Goal: Transaction & Acquisition: Purchase product/service

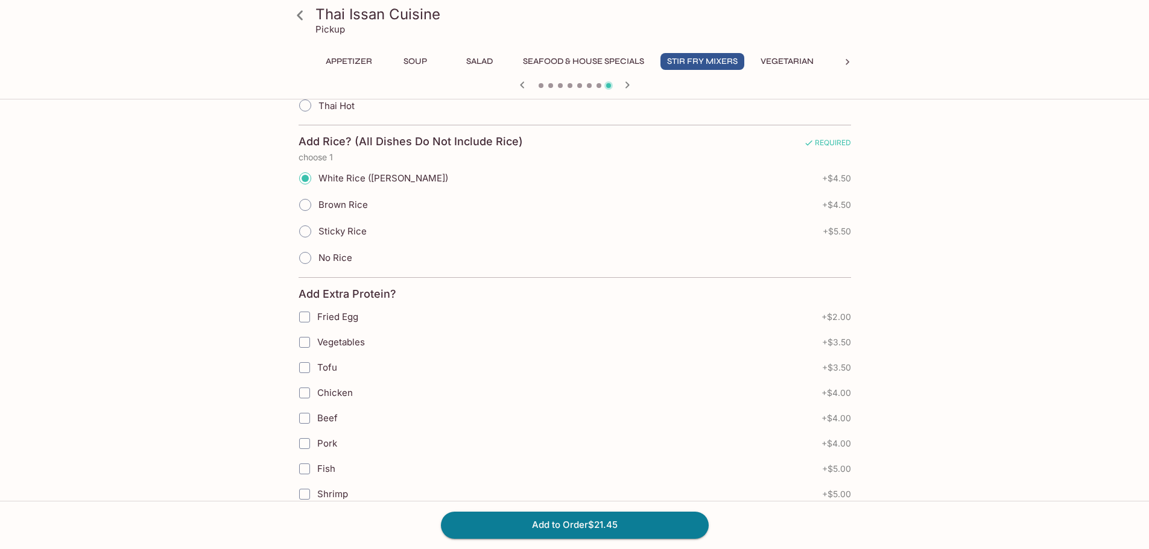
scroll to position [759, 0]
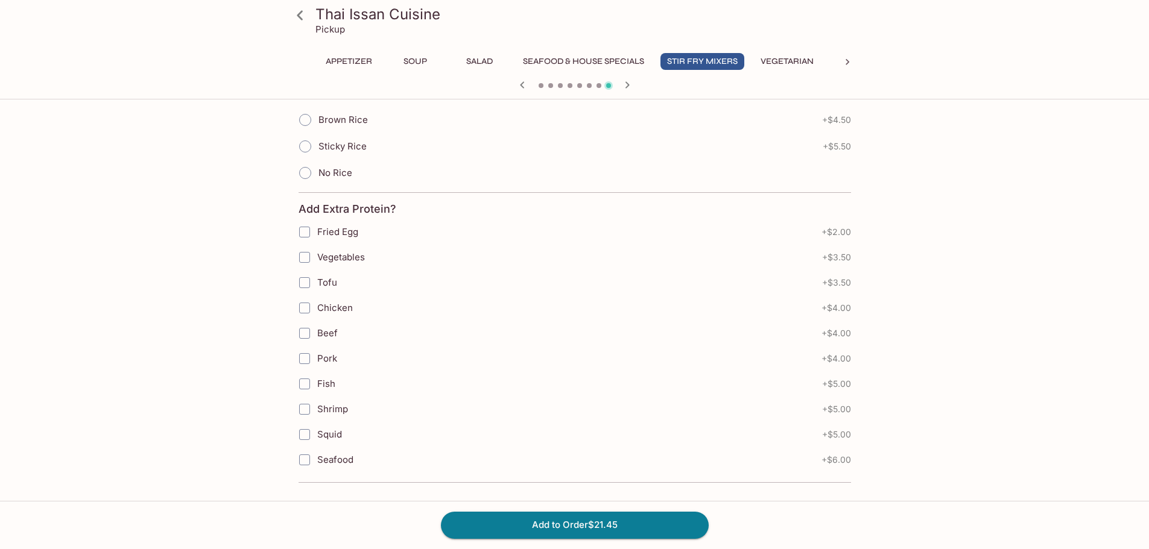
click at [325, 414] on span "Shrimp" at bounding box center [332, 408] width 31 height 11
click at [317, 414] on input "Shrimp" at bounding box center [304, 409] width 24 height 24
click at [336, 412] on span "Shrimp" at bounding box center [332, 408] width 31 height 11
click at [317, 412] on input "Shrimp" at bounding box center [304, 409] width 24 height 24
checkbox input "false"
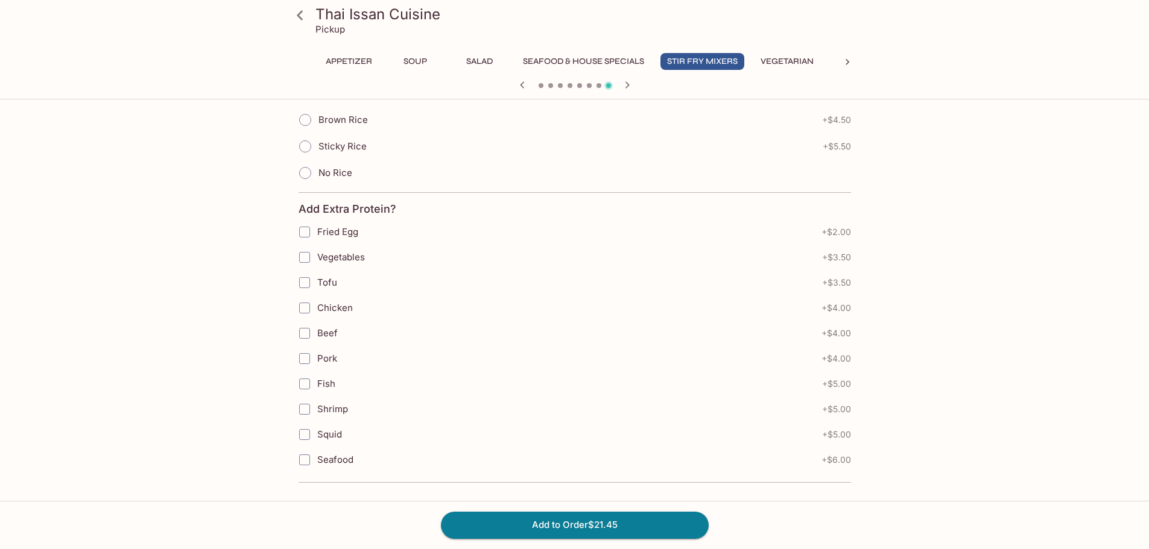
click at [358, 256] on span "Vegetables" at bounding box center [341, 256] width 48 height 11
click at [317, 256] on input "Vegetables" at bounding box center [304, 257] width 24 height 24
checkbox input "true"
drag, startPoint x: 594, startPoint y: 57, endPoint x: 594, endPoint y: 36, distance: 21.1
click at [588, 43] on div "Thai Issan Cuisine Pickup Appetizer Soup Salad Seafood & House Specials Stir Fr…" at bounding box center [574, 47] width 579 height 95
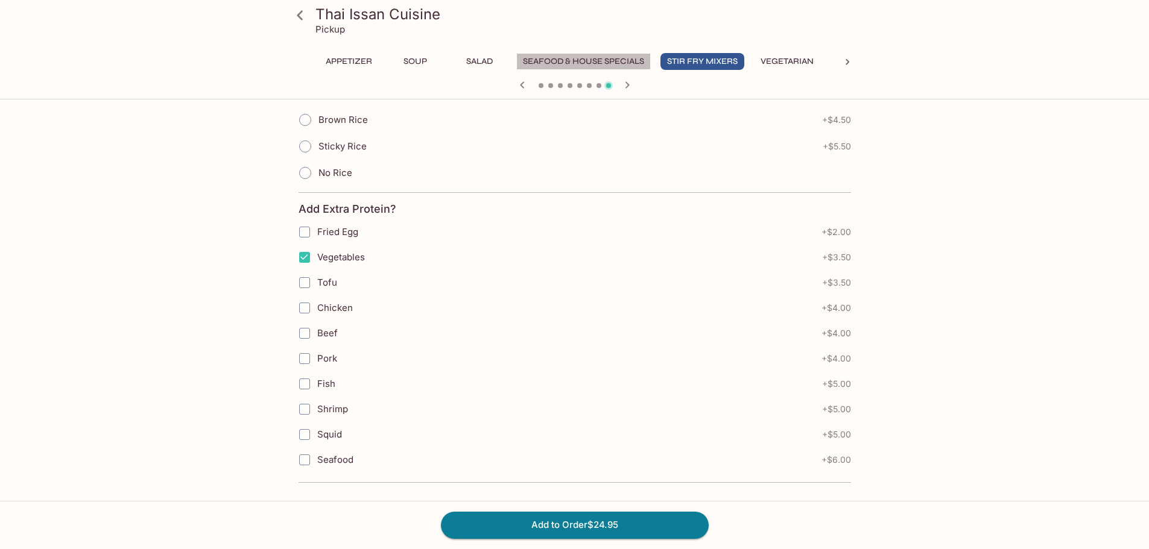
click at [549, 62] on button "Seafood & House Specials" at bounding box center [583, 61] width 134 height 17
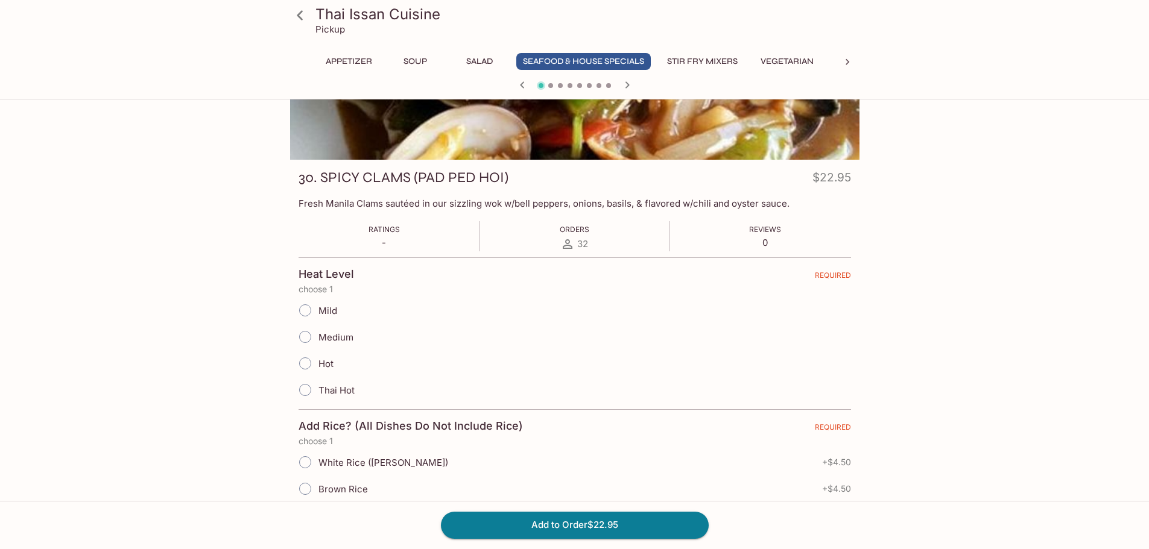
scroll to position [320, 0]
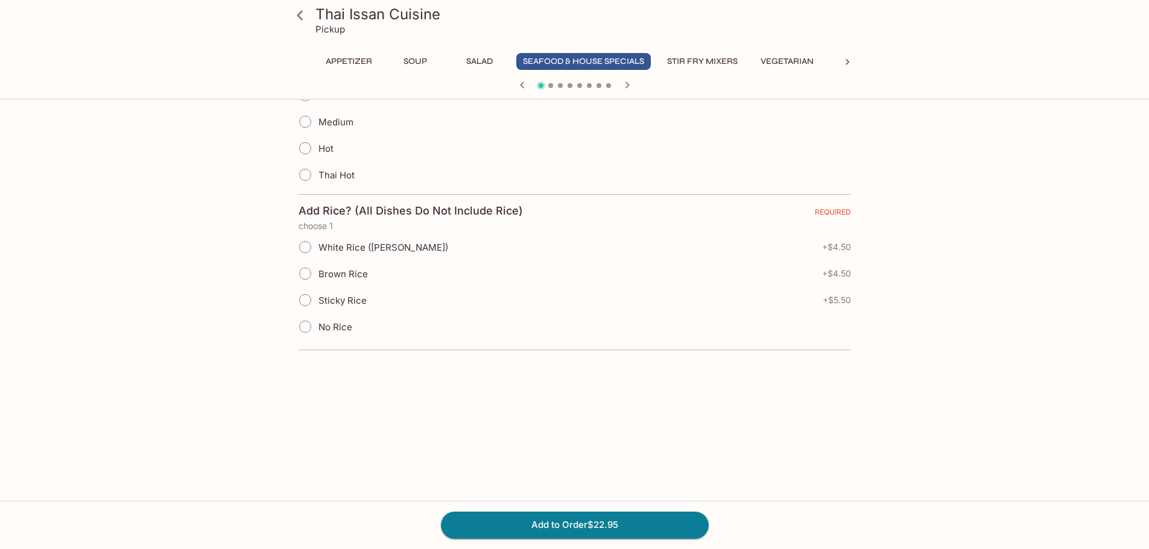
click at [315, 13] on link at bounding box center [300, 15] width 30 height 30
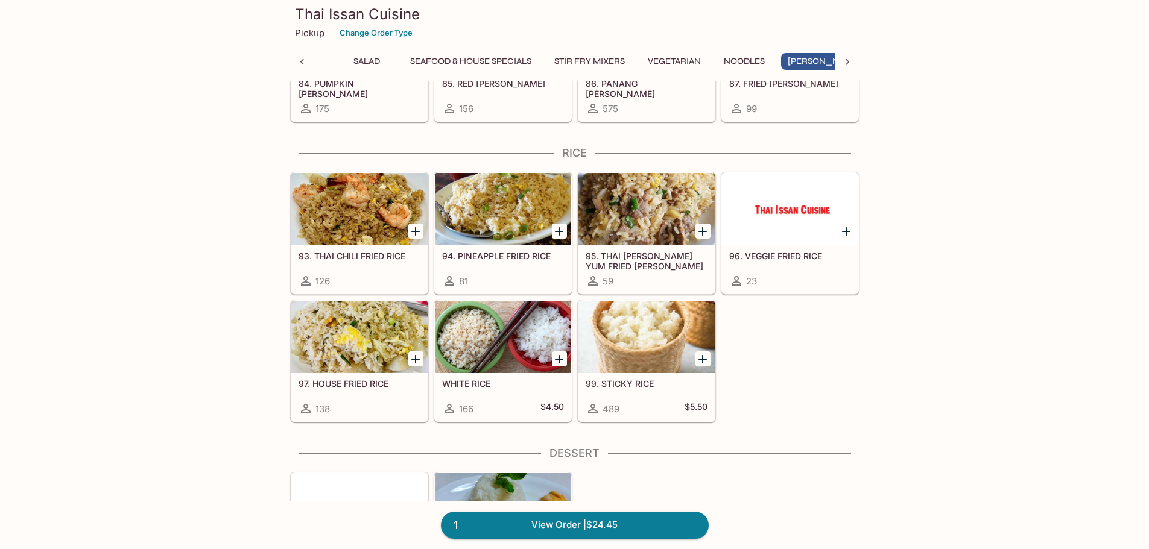
scroll to position [0, 117]
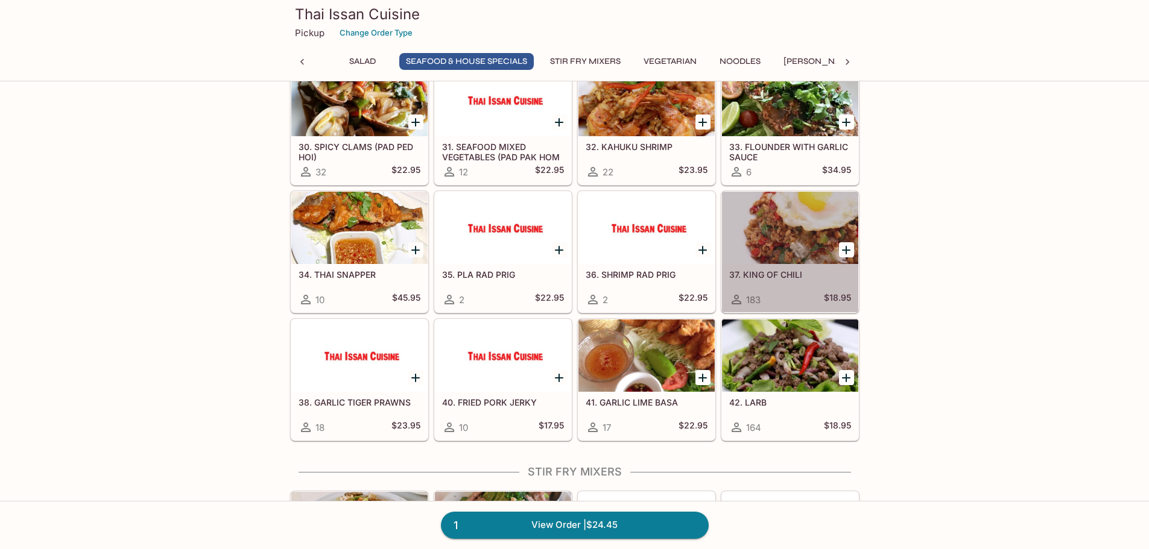
click at [778, 235] on div at bounding box center [790, 228] width 136 height 72
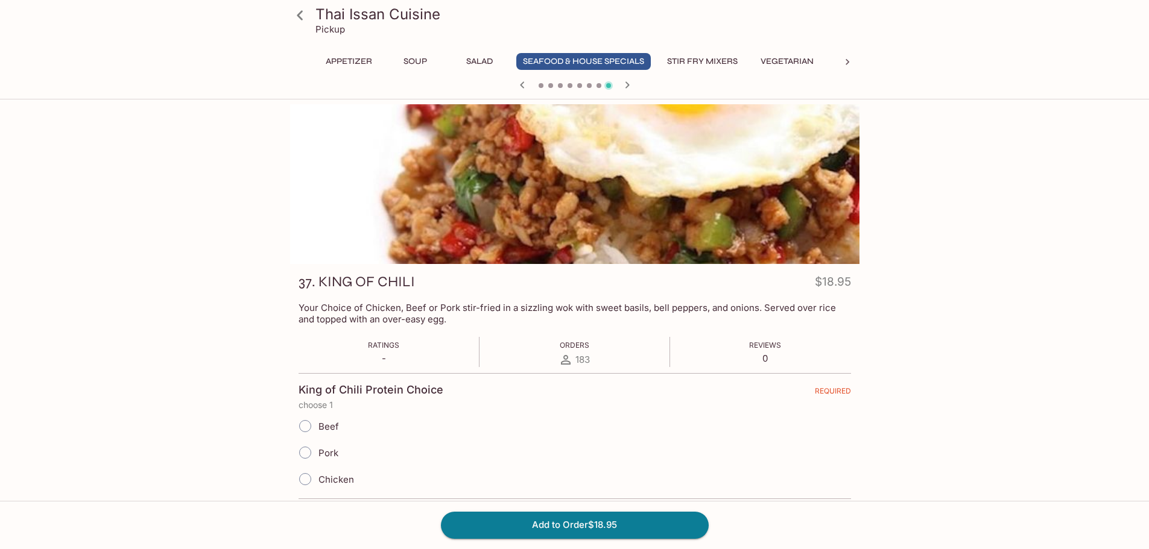
click at [300, 17] on icon at bounding box center [300, 15] width 6 height 10
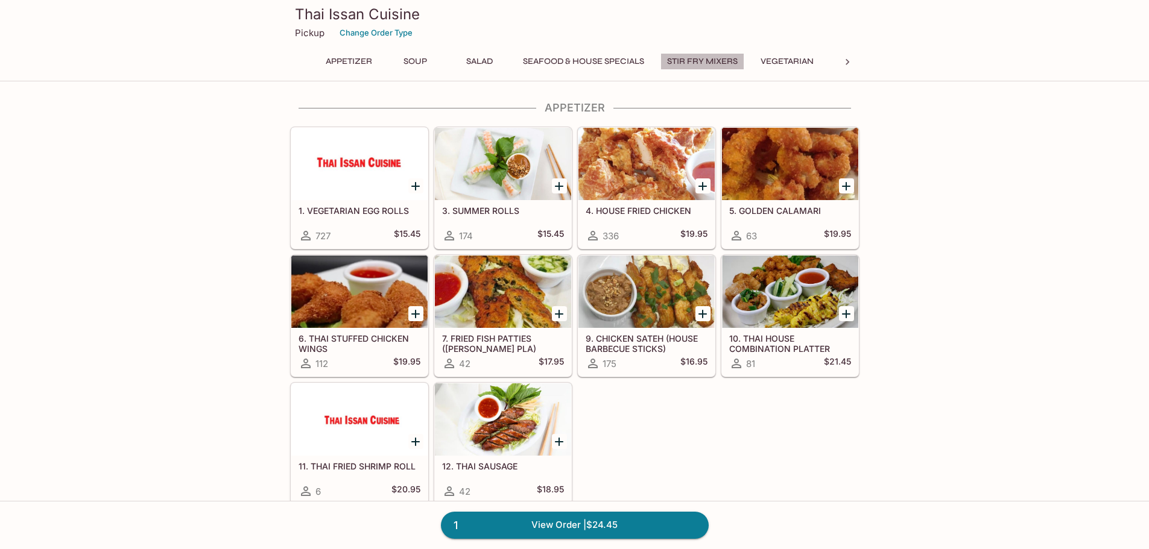
click at [714, 54] on button "Stir Fry Mixers" at bounding box center [702, 61] width 84 height 17
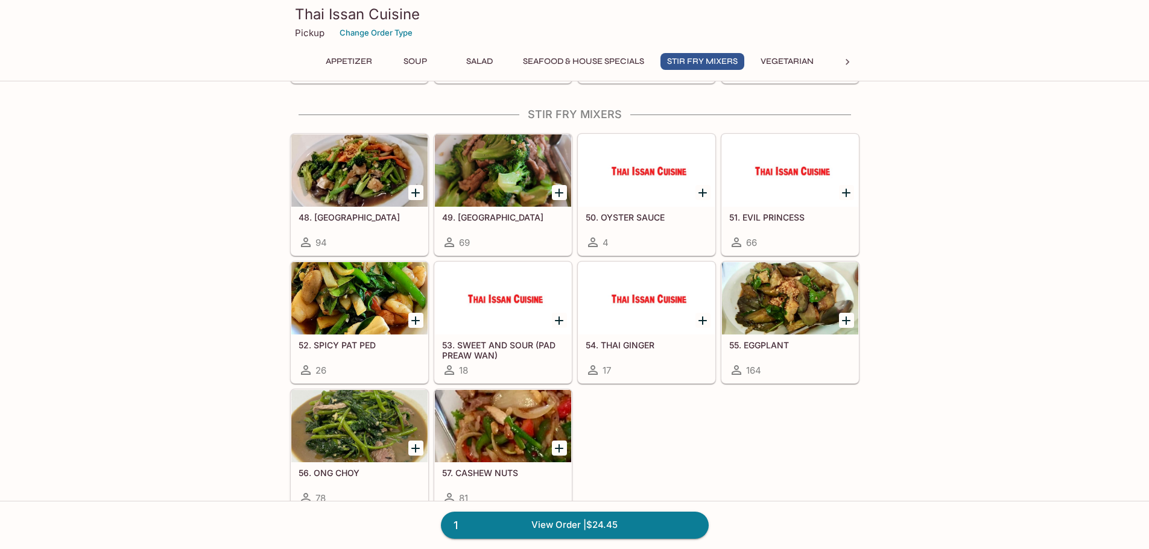
scroll to position [1328, 0]
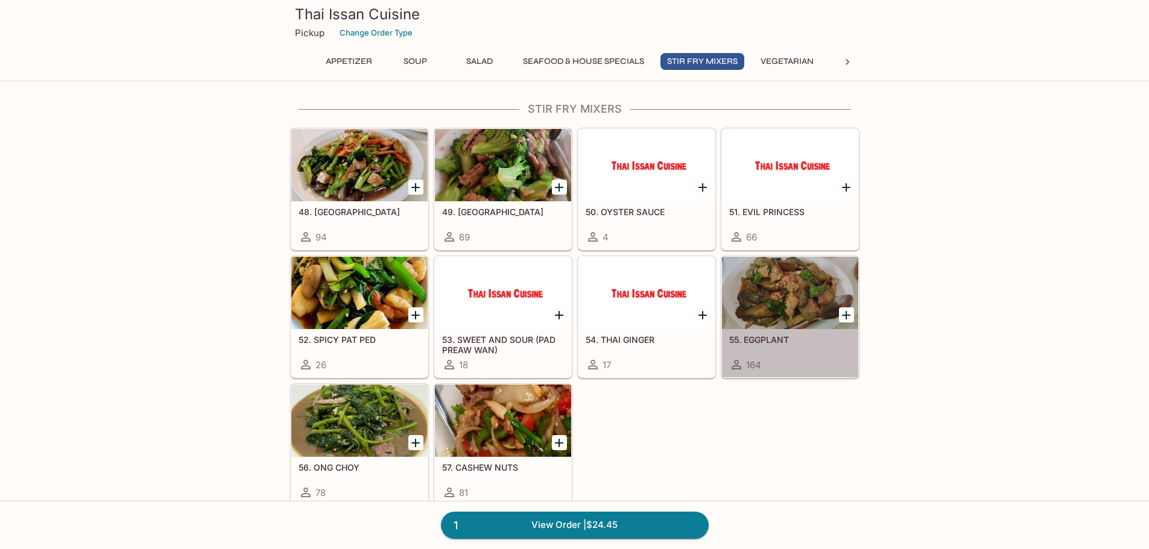
click at [754, 294] on div at bounding box center [790, 293] width 136 height 72
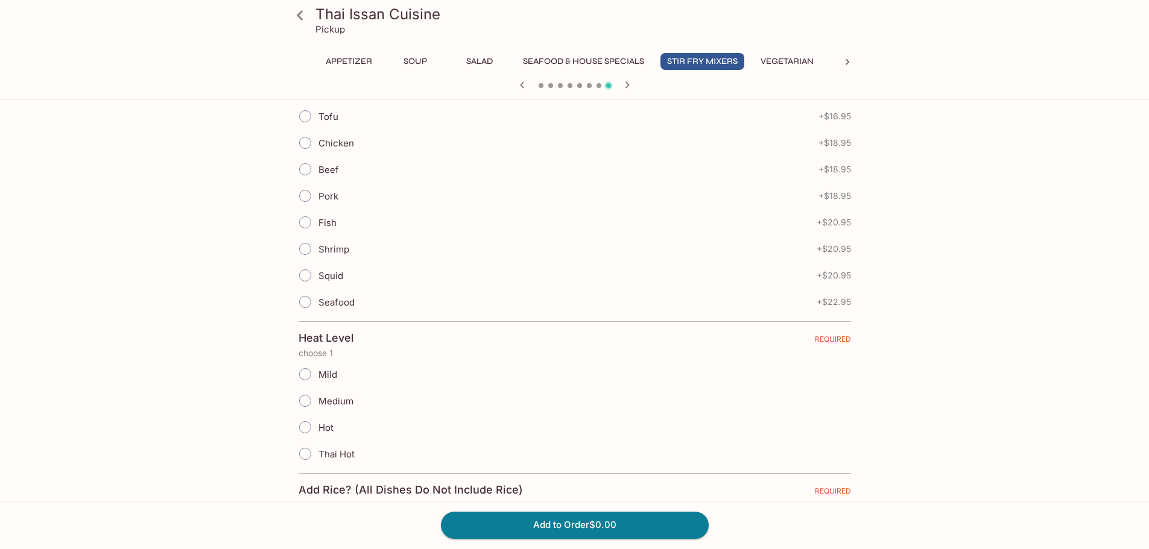
scroll to position [603, 0]
